Goal: Task Accomplishment & Management: Use online tool/utility

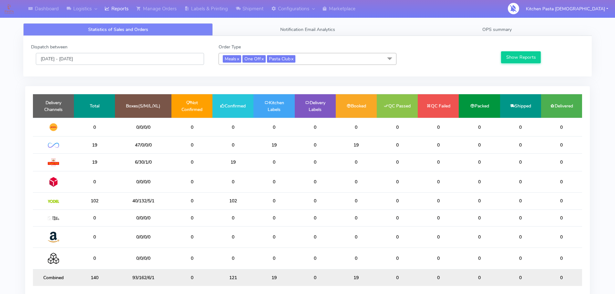
drag, startPoint x: 153, startPoint y: 58, endPoint x: 142, endPoint y: 64, distance: 12.4
click at [153, 58] on input "[DATE] - [DATE]" at bounding box center [120, 59] width 168 height 12
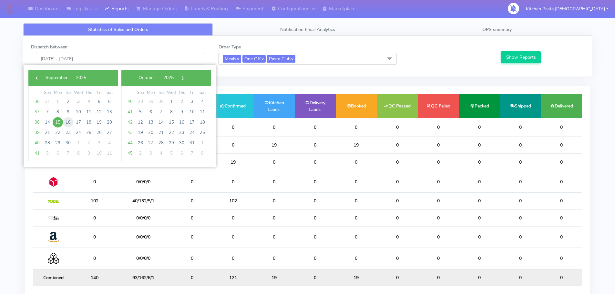
click at [69, 123] on span "16" at bounding box center [68, 122] width 10 height 10
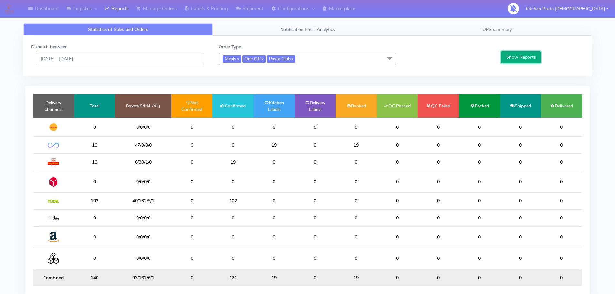
click at [524, 56] on button "Show Reports" at bounding box center [521, 57] width 40 height 12
click at [113, 59] on input "[DATE] - [DATE]" at bounding box center [120, 59] width 168 height 12
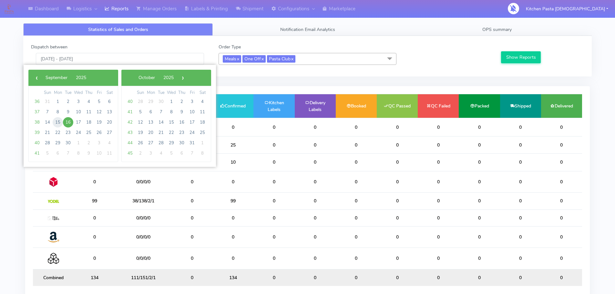
click at [60, 122] on span "15" at bounding box center [58, 122] width 10 height 10
type input "[DATE] - [DATE]"
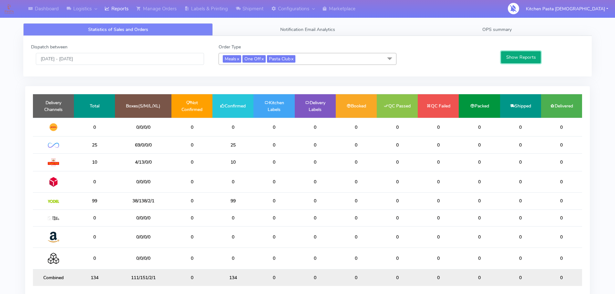
click at [517, 58] on button "Show Reports" at bounding box center [521, 57] width 40 height 12
click at [218, 5] on link "Labels & Printing" at bounding box center [206, 9] width 51 height 18
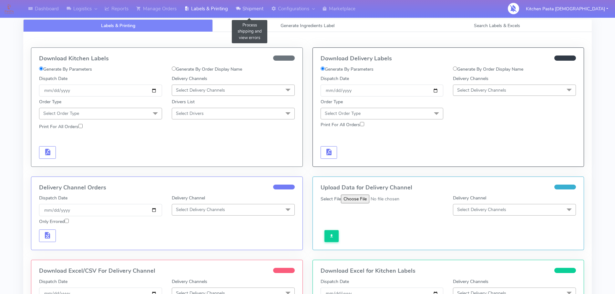
click at [244, 10] on link "Shipment" at bounding box center [250, 9] width 36 height 18
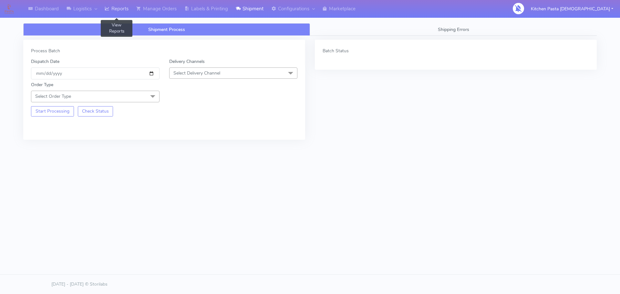
click at [128, 8] on link "Reports" at bounding box center [117, 9] width 32 height 18
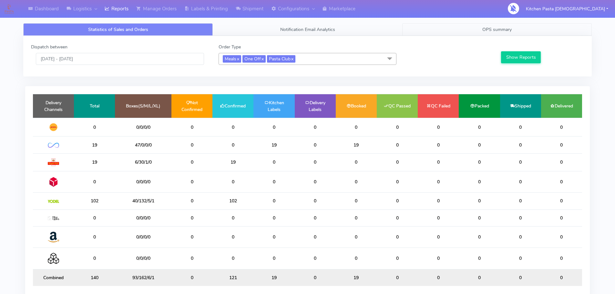
click at [477, 31] on link "OPS summary" at bounding box center [497, 29] width 190 height 13
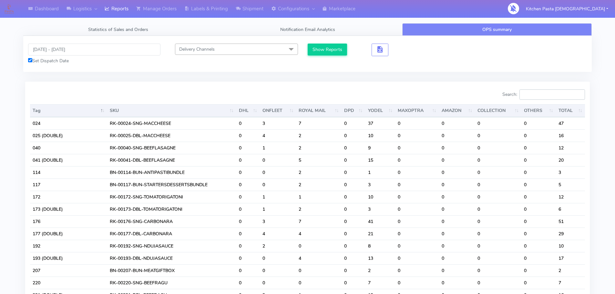
click at [567, 98] on input "Search:" at bounding box center [553, 94] width 66 height 10
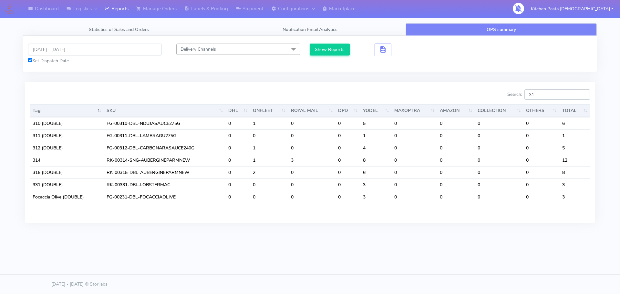
type input "3"
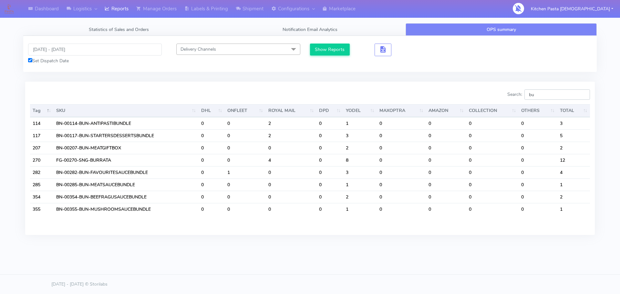
type input "b"
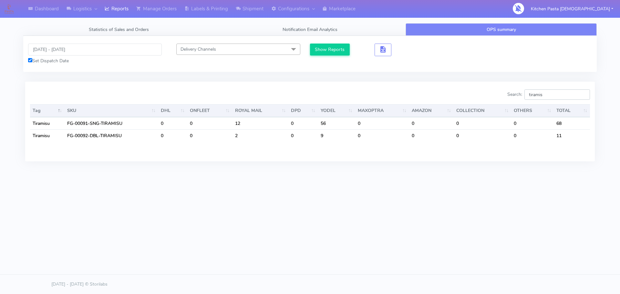
click at [559, 94] on input "tiramis" at bounding box center [557, 94] width 66 height 10
type input "t"
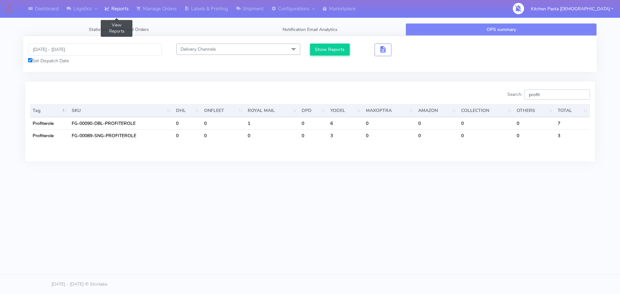
type input "profit"
click at [105, 6] on link "Reports" at bounding box center [117, 9] width 32 height 18
drag, startPoint x: 337, startPoint y: 50, endPoint x: 284, endPoint y: 41, distance: 53.8
click at [337, 50] on button "Show Reports" at bounding box center [330, 50] width 40 height 12
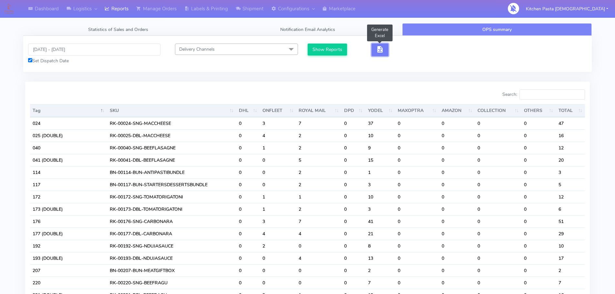
click at [381, 56] on button "button" at bounding box center [380, 50] width 17 height 13
click at [381, 55] on button "button" at bounding box center [380, 50] width 17 height 13
click at [377, 53] on span "button" at bounding box center [380, 51] width 8 height 6
click at [397, 51] on button "button" at bounding box center [403, 50] width 17 height 13
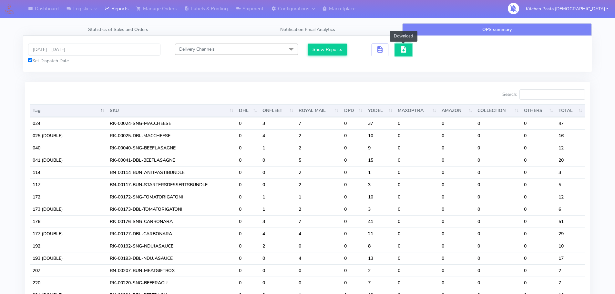
click at [400, 52] on span "button" at bounding box center [404, 51] width 8 height 6
click at [532, 94] on input "Search:" at bounding box center [553, 94] width 66 height 10
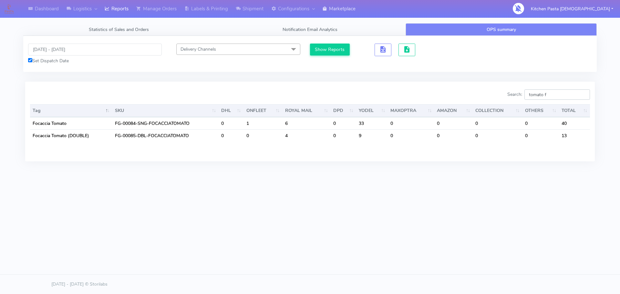
type input "tomato f"
click at [110, 19] on div "London Logistics" at bounding box center [89, 25] width 52 height 14
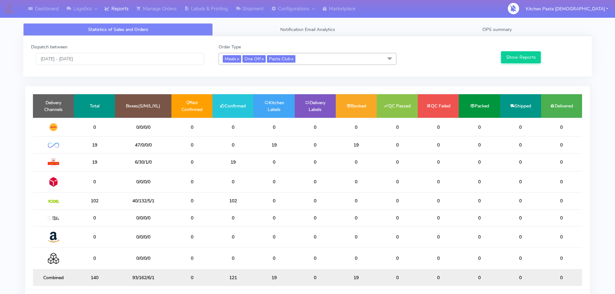
click at [515, 21] on div "Statistics of Sales and Orders Notification Email Analytics OPS summary Dispatc…" at bounding box center [307, 165] width 578 height 292
click at [517, 36] on link "OPS summary" at bounding box center [497, 29] width 190 height 13
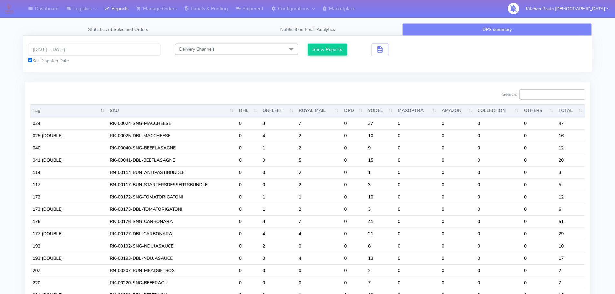
click at [563, 96] on input "Search:" at bounding box center [553, 94] width 66 height 10
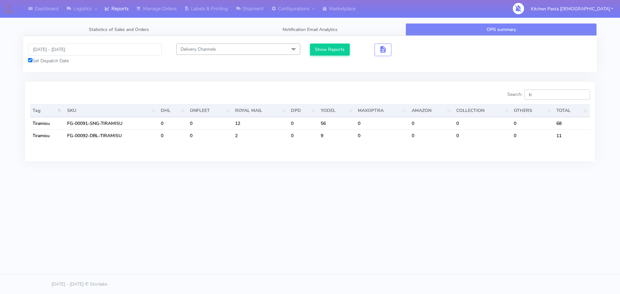
type input "t"
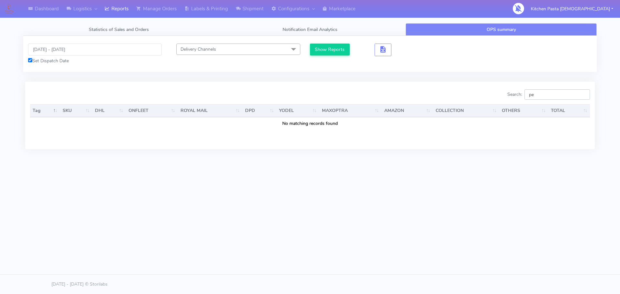
type input "p"
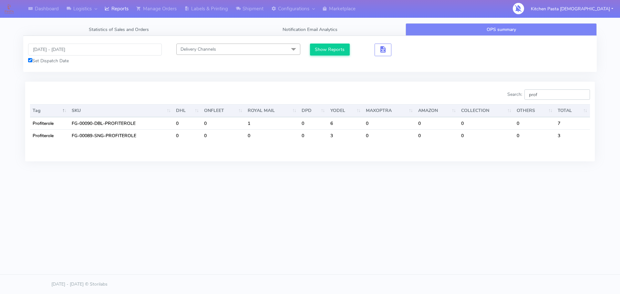
drag, startPoint x: 512, startPoint y: 95, endPoint x: 508, endPoint y: 95, distance: 4.2
click at [508, 95] on div "Search: prof" at bounding box center [452, 95] width 275 height 13
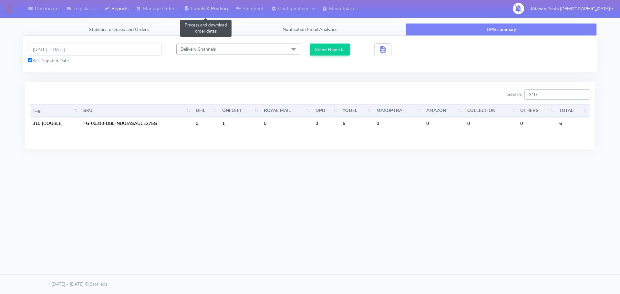
type input "310"
click at [227, 9] on link "Labels & Printing" at bounding box center [206, 9] width 51 height 18
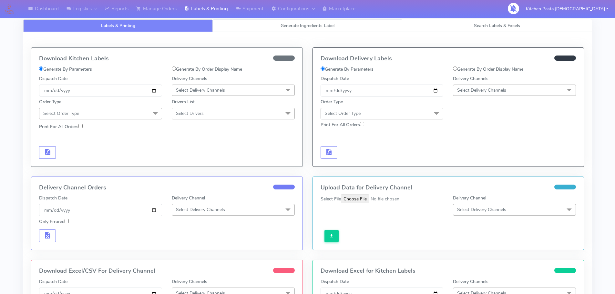
click at [294, 28] on span "Generate Ingredients Label" at bounding box center [308, 26] width 54 height 6
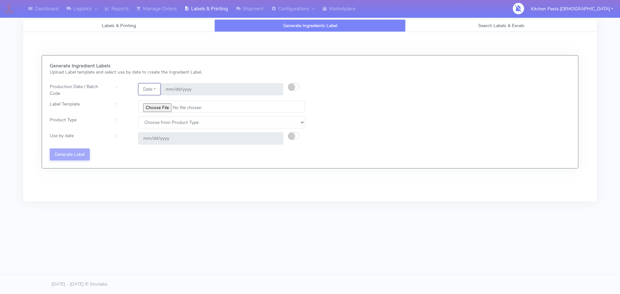
click at [154, 88] on button "Date" at bounding box center [149, 89] width 22 height 12
click at [156, 99] on link "Code" at bounding box center [164, 102] width 51 height 11
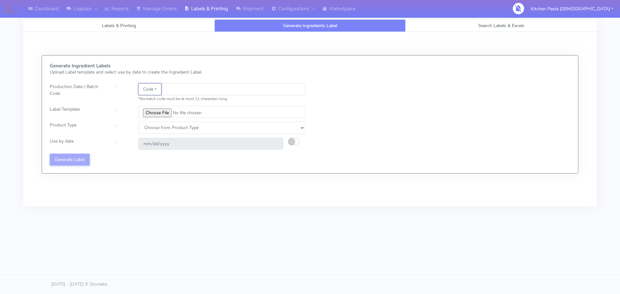
click at [159, 89] on button "Code" at bounding box center [149, 89] width 23 height 12
click at [159, 99] on link "Date" at bounding box center [164, 102] width 51 height 11
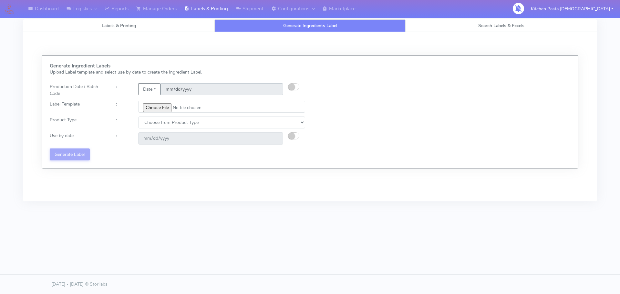
click at [178, 87] on input "[DATE]" at bounding box center [222, 89] width 123 height 12
click at [156, 86] on button "Date" at bounding box center [149, 89] width 22 height 12
click at [155, 99] on link "Code" at bounding box center [164, 102] width 51 height 11
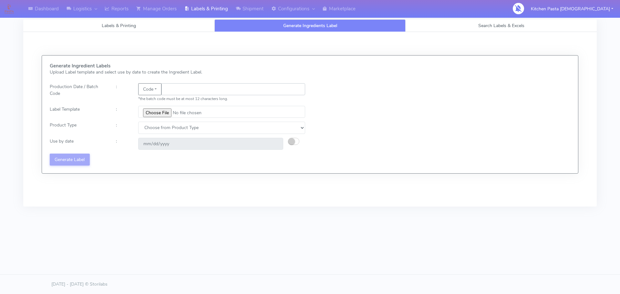
click at [171, 87] on input "text" at bounding box center [233, 89] width 144 height 12
type input "25258"
click at [163, 117] on input "file" at bounding box center [221, 112] width 167 height 12
type input "C:\fakepath\Beef & Chianti Lasagne 1 v3.jpg"
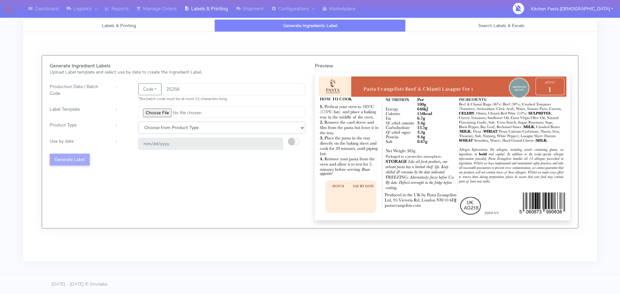
click at [167, 130] on select "Choose from Product Type ECOM ERETAIL CIRCULAR CIRC_DESERTS LASAGNE" at bounding box center [221, 128] width 167 height 12
select select "4"
click at [138, 122] on select "Choose from Product Type ECOM ERETAIL CIRCULAR CIRC_DESERTS LASAGNE" at bounding box center [221, 128] width 167 height 12
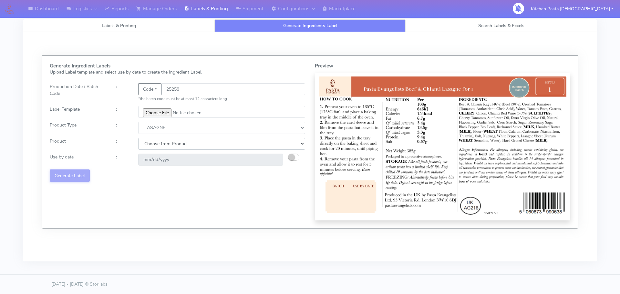
click at [153, 144] on select "Choose from Product LASAGNE" at bounding box center [221, 144] width 167 height 12
select select "0"
click at [138, 138] on select "Choose from Product LASAGNE" at bounding box center [221, 144] width 167 height 12
type input "2025-09-25"
click at [297, 160] on button "button" at bounding box center [293, 157] width 11 height 7
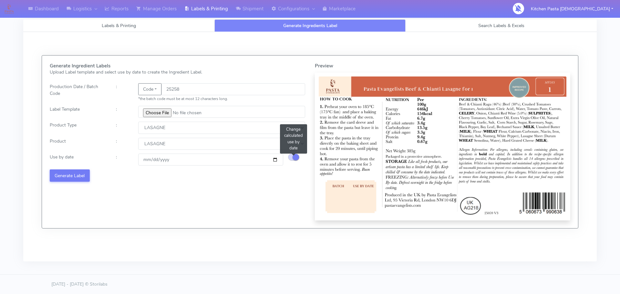
click at [292, 159] on button "button" at bounding box center [293, 157] width 11 height 7
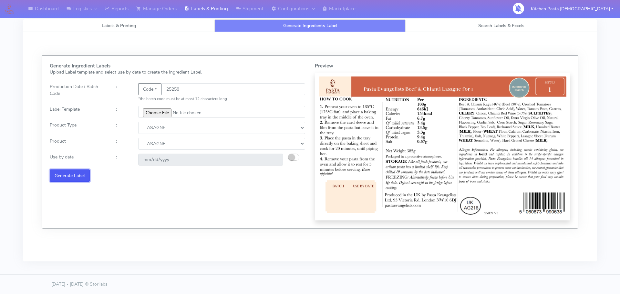
click at [79, 176] on button "Generate Label" at bounding box center [70, 176] width 40 height 12
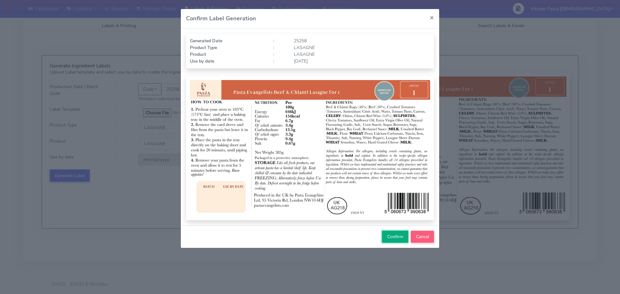
click at [392, 232] on button "Confirm" at bounding box center [395, 237] width 26 height 12
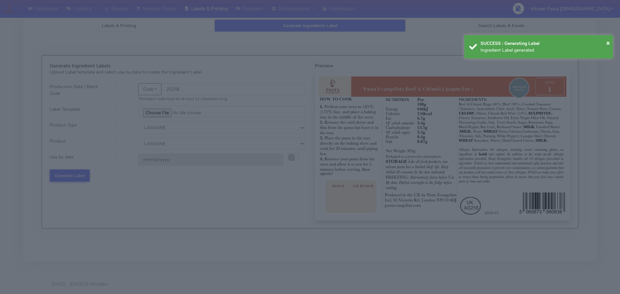
select select
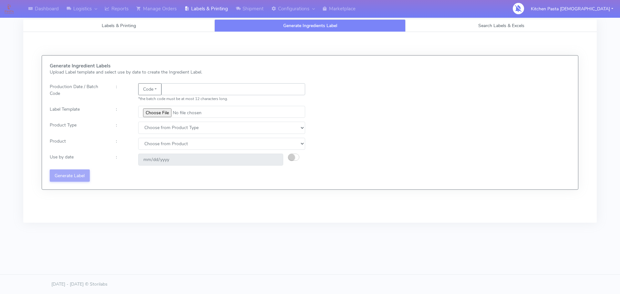
click at [169, 92] on input "text" at bounding box center [233, 89] width 144 height 12
type input "25258"
click at [152, 112] on input "file" at bounding box center [221, 112] width 167 height 12
type input "C:\fakepath\Beef & Chianti Lasagne 1 v3.jpg"
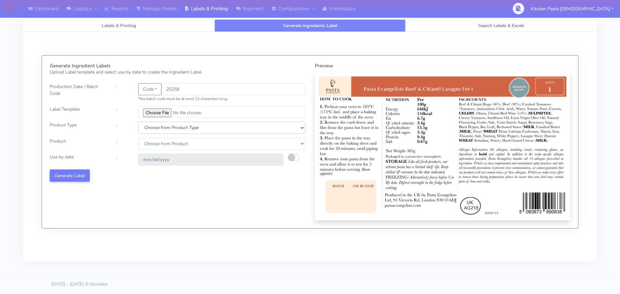
click at [167, 128] on select "Choose from Product Type ECOM ERETAIL CIRCULAR CIRC_DESERTS LASAGNE" at bounding box center [221, 128] width 167 height 12
select select "4"
click at [138, 122] on select "Choose from Product Type ECOM ERETAIL CIRCULAR CIRC_DESERTS LASAGNE" at bounding box center [221, 128] width 167 height 12
click at [154, 146] on select "Choose from Product LASAGNE" at bounding box center [221, 144] width 167 height 12
select select "0"
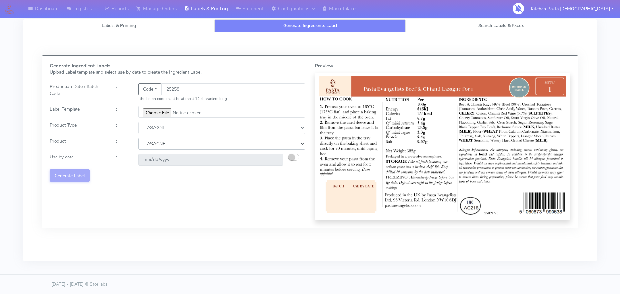
click at [138, 138] on select "Choose from Product LASAGNE" at bounding box center [221, 144] width 167 height 12
click at [295, 154] on button "button" at bounding box center [293, 157] width 11 height 7
click at [147, 159] on input "2025-09-25" at bounding box center [210, 160] width 145 height 12
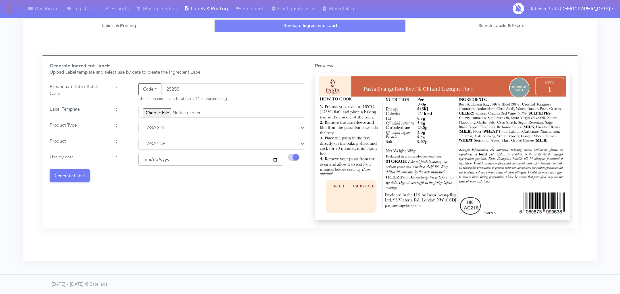
click at [144, 159] on input "2025-09-25" at bounding box center [210, 160] width 145 height 12
type input "2025-09-27"
click at [217, 244] on div "Generate Ingredient Labels Upload Label template and select use by date to crea…" at bounding box center [309, 147] width 583 height 230
click at [77, 177] on button "Generate Label" at bounding box center [70, 176] width 40 height 12
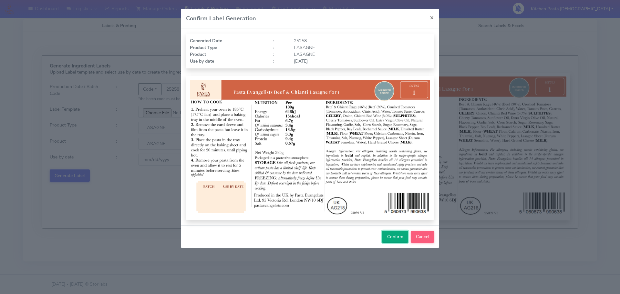
click at [387, 240] on span "Confirm" at bounding box center [395, 237] width 16 height 6
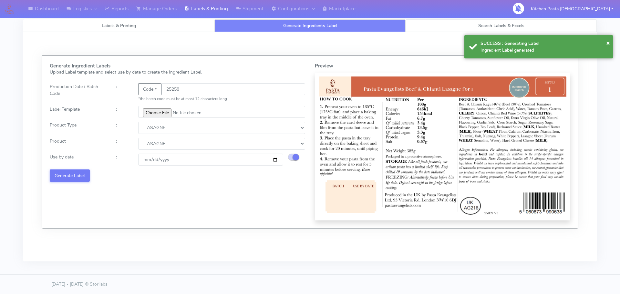
select select
